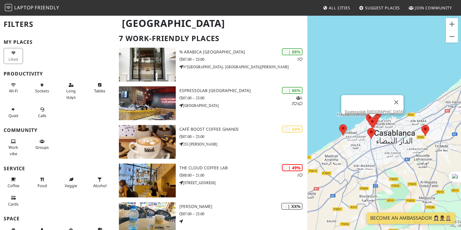
scroll to position [43, 0]
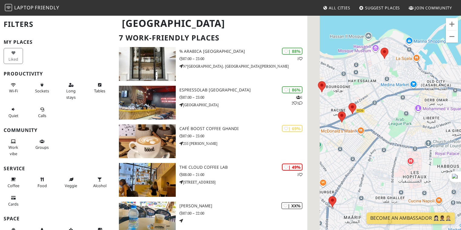
drag, startPoint x: 366, startPoint y: 160, endPoint x: 411, endPoint y: 86, distance: 87.1
click at [411, 86] on div "To navigate, press the arrow keys." at bounding box center [384, 130] width 154 height 230
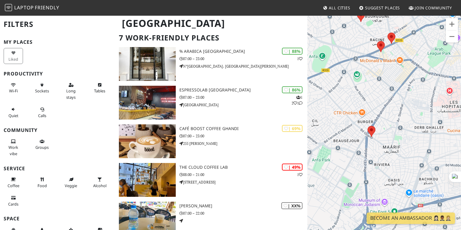
drag, startPoint x: 400, startPoint y: 122, endPoint x: 405, endPoint y: 80, distance: 42.4
click at [405, 80] on div "To navigate, press the arrow keys." at bounding box center [384, 130] width 154 height 230
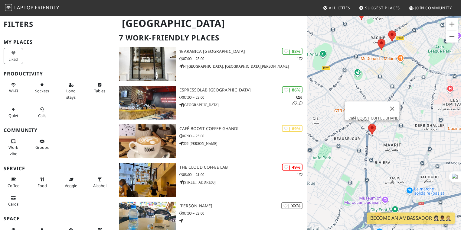
click at [368, 124] on area at bounding box center [368, 124] width 0 height 0
click at [398, 102] on button "Close" at bounding box center [392, 109] width 15 height 15
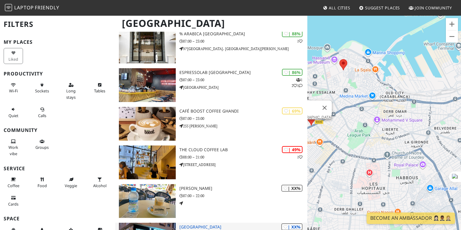
scroll to position [61, 0]
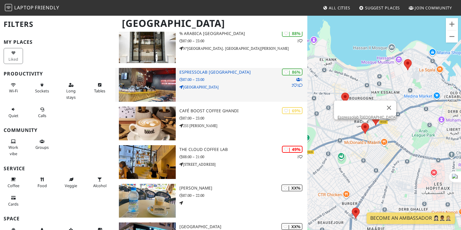
click at [193, 73] on h3 "Espressolab [GEOGRAPHIC_DATA]" at bounding box center [243, 72] width 128 height 5
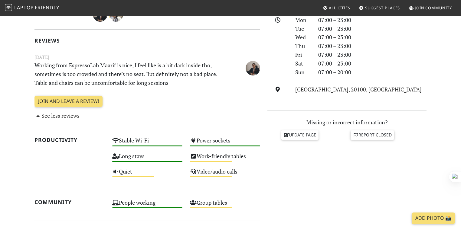
scroll to position [51, 0]
